Goal: Task Accomplishment & Management: Complete application form

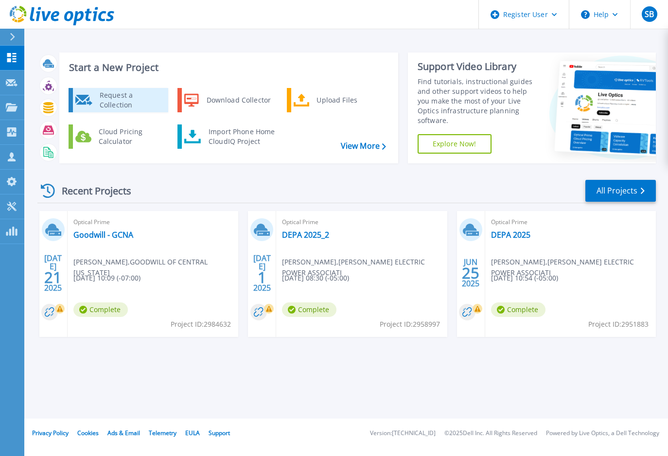
click at [104, 105] on div "Request a Collection" at bounding box center [130, 99] width 71 height 19
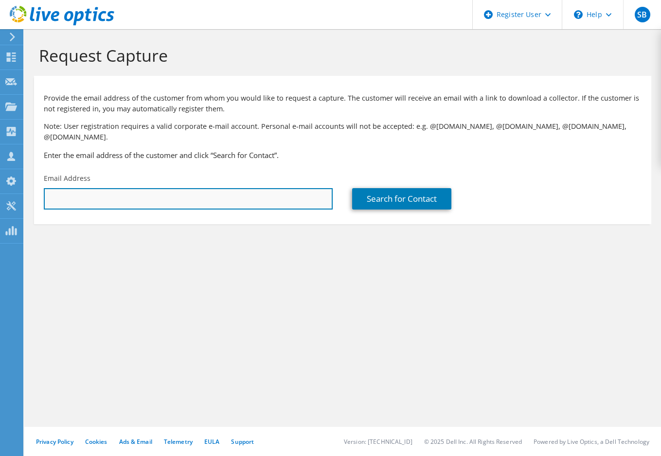
click at [80, 188] on input "text" at bounding box center [188, 198] width 289 height 21
drag, startPoint x: 151, startPoint y: 188, endPoint x: 148, endPoint y: 193, distance: 6.1
click at [150, 188] on input "text" at bounding box center [188, 198] width 289 height 21
paste input "douglasr@giin.org"
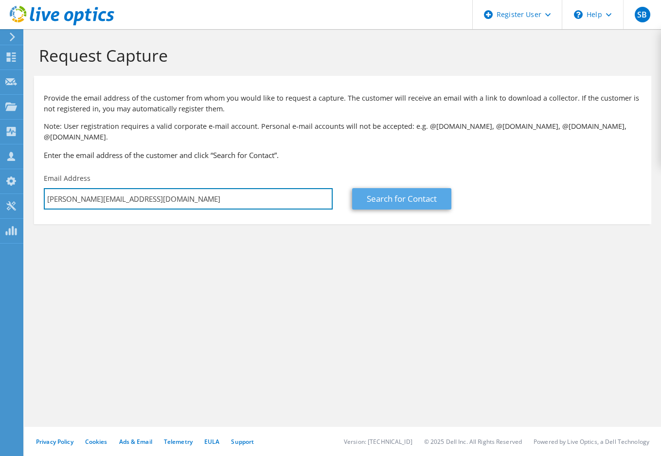
type input "douglasr@giin.org"
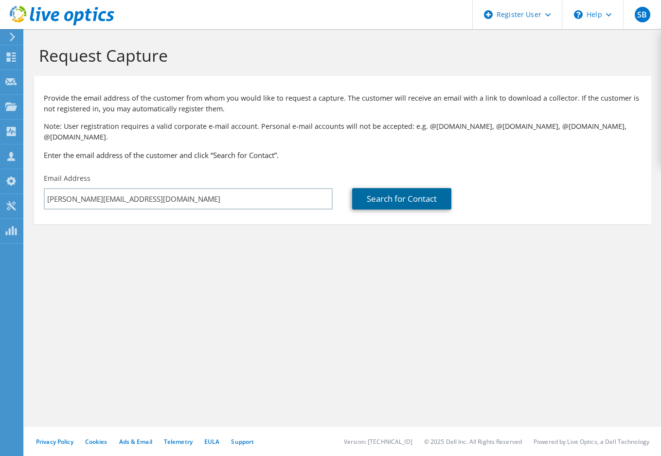
click at [391, 190] on link "Search for Contact" at bounding box center [401, 198] width 99 height 21
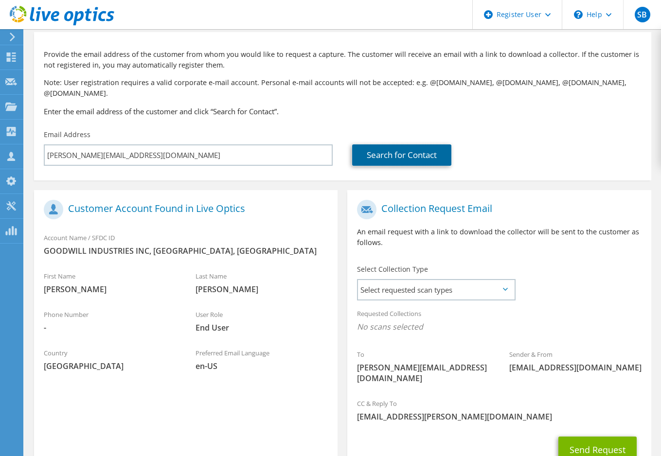
scroll to position [97, 0]
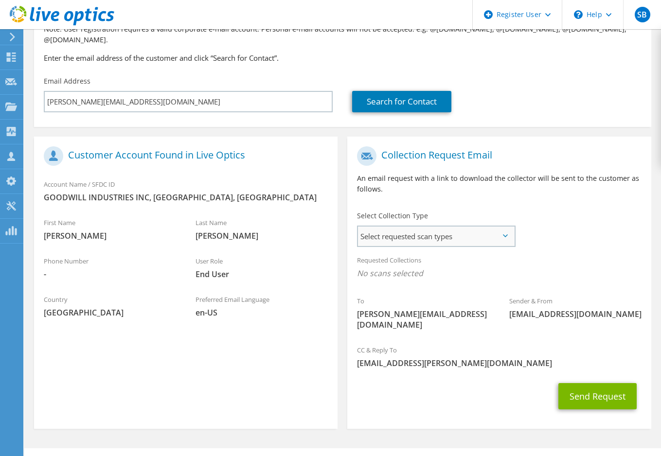
click at [413, 227] on span "Select requested scan types" at bounding box center [436, 236] width 156 height 19
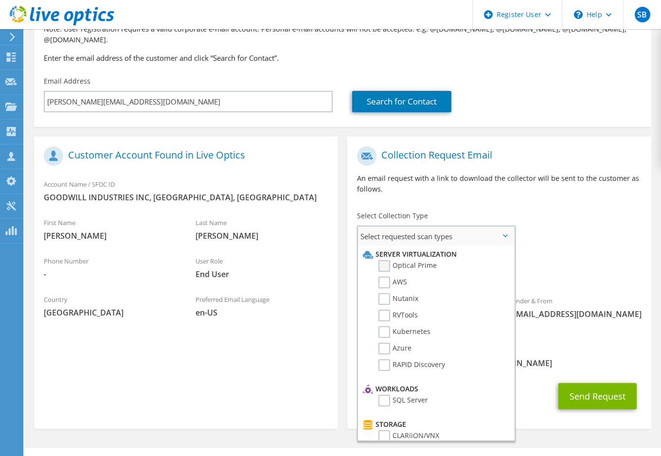
click at [397, 260] on label "Optical Prime" at bounding box center [407, 266] width 58 height 12
click at [0, 0] on input "Optical Prime" at bounding box center [0, 0] width 0 height 0
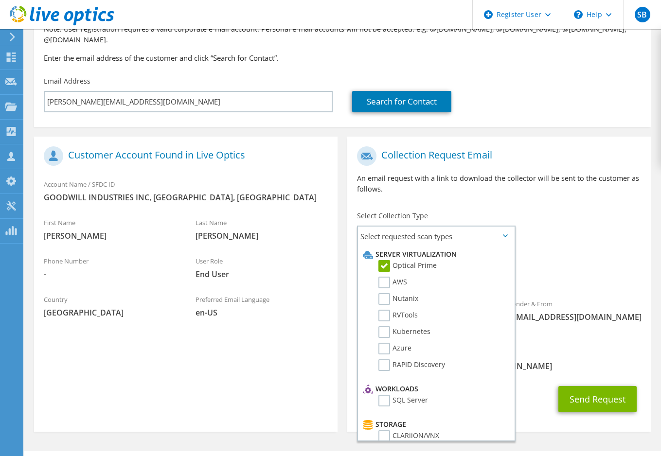
click at [503, 234] on icon at bounding box center [505, 235] width 5 height 3
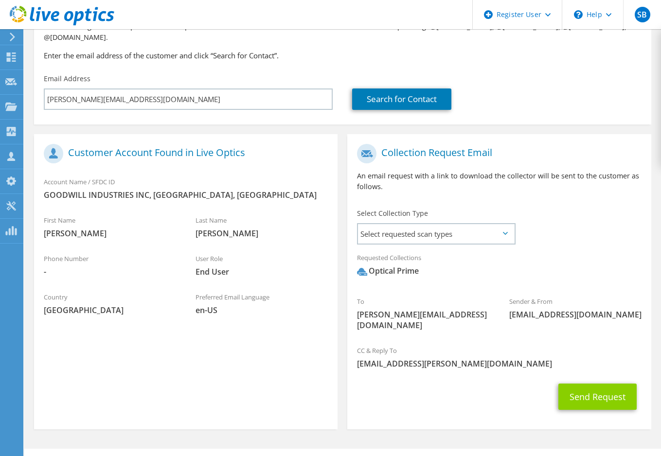
scroll to position [100, 0]
click at [604, 383] on button "Send Request" at bounding box center [597, 396] width 78 height 26
